Goal: Use online tool/utility: Utilize a website feature to perform a specific function

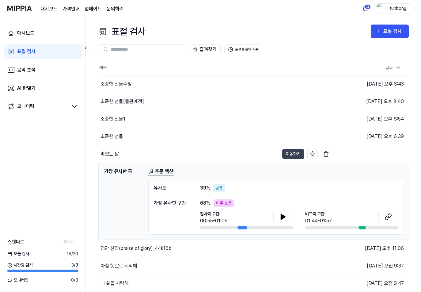
click at [30, 51] on div "표절 검사" at bounding box center [26, 51] width 18 height 7
click at [395, 31] on div "표절 검사" at bounding box center [393, 31] width 21 height 8
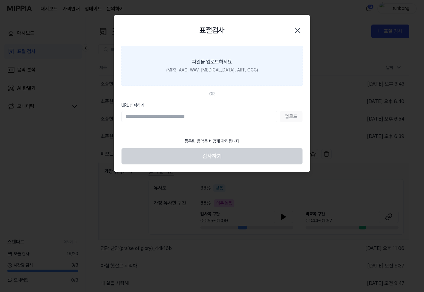
click at [204, 66] on label "파일을 업로드하세요 (MP3, AAC, WAV, FLAC, AIFF, OGG)" at bounding box center [211, 66] width 181 height 40
click at [0, 0] on input "파일을 업로드하세요 (MP3, AAC, WAV, FLAC, AIFF, OGG)" at bounding box center [0, 0] width 0 height 0
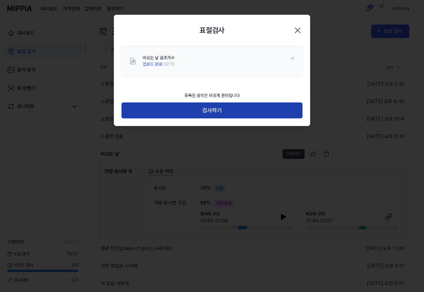
click at [212, 112] on button "검사하기" at bounding box center [211, 110] width 181 height 16
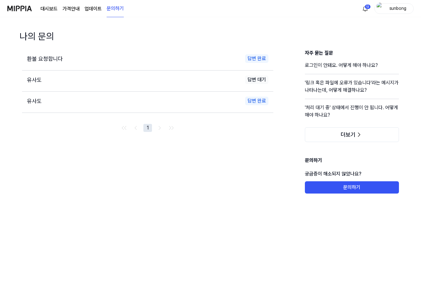
click at [54, 9] on link "대시보드" at bounding box center [48, 8] width 17 height 7
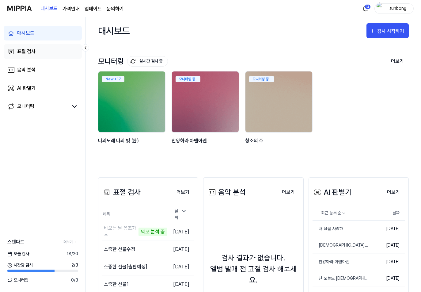
click at [28, 50] on div "표절 검사" at bounding box center [26, 51] width 18 height 7
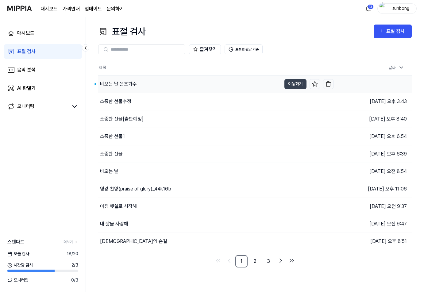
click at [121, 67] on div "비오는 날 음조가수" at bounding box center [118, 83] width 37 height 7
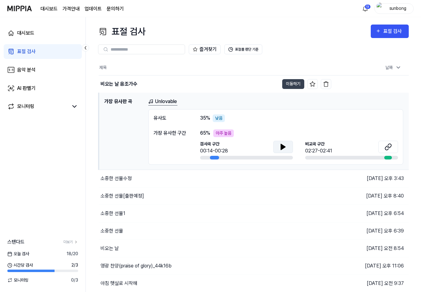
click at [286, 67] on icon at bounding box center [283, 146] width 7 height 7
click at [334, 67] on div "[GEOGRAPHIC_DATA] 구간 02:27-02:41" at bounding box center [351, 148] width 93 height 14
click at [390, 67] on icon at bounding box center [388, 146] width 7 height 7
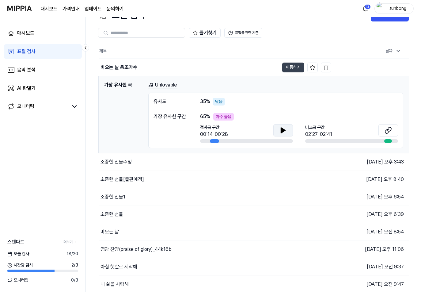
scroll to position [31, 0]
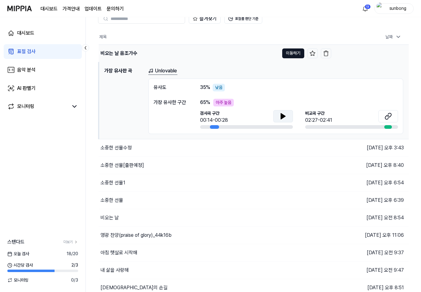
click at [292, 53] on button "이동하기" at bounding box center [293, 53] width 22 height 10
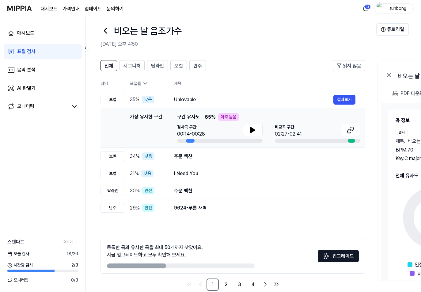
scroll to position [0, 0]
